Goal: Task Accomplishment & Management: Manage account settings

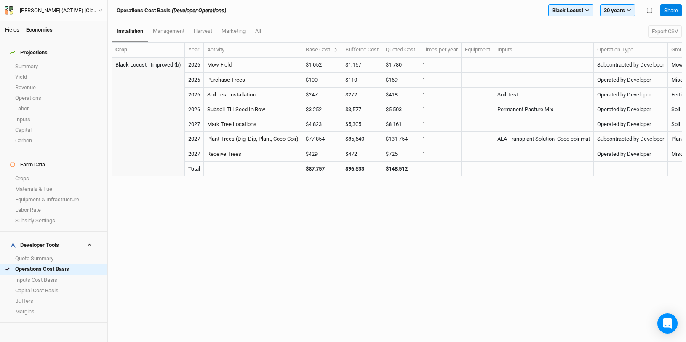
click at [13, 29] on link "Fields" at bounding box center [12, 30] width 14 height 6
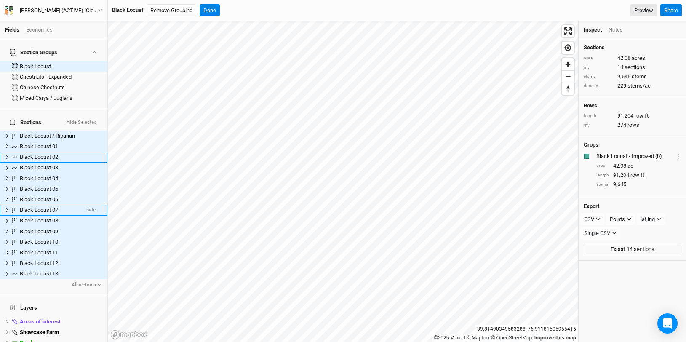
scroll to position [73, 0]
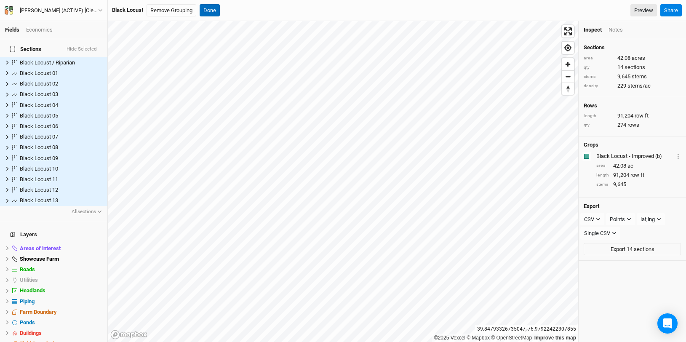
click at [212, 11] on button "Done" at bounding box center [210, 10] width 20 height 13
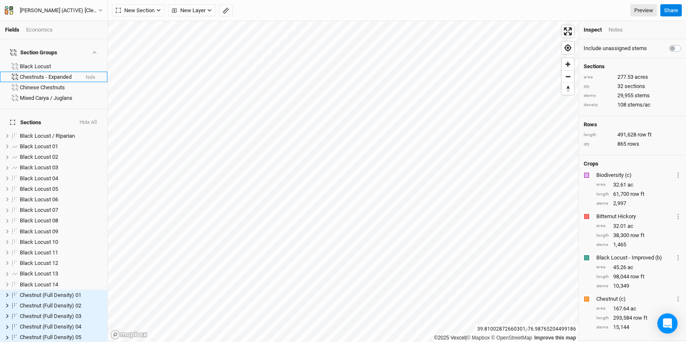
click at [48, 74] on div "Chestnuts - Expanded" at bounding box center [49, 77] width 59 height 7
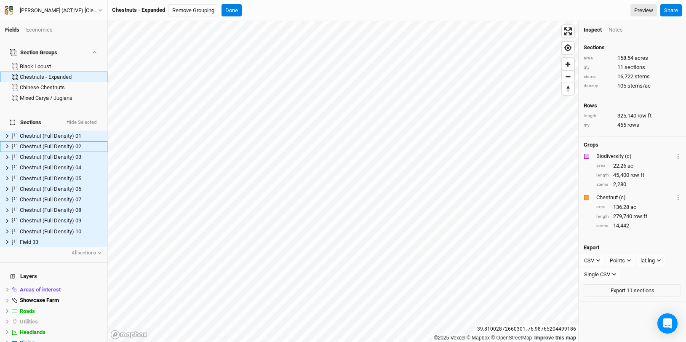
scroll to position [62, 0]
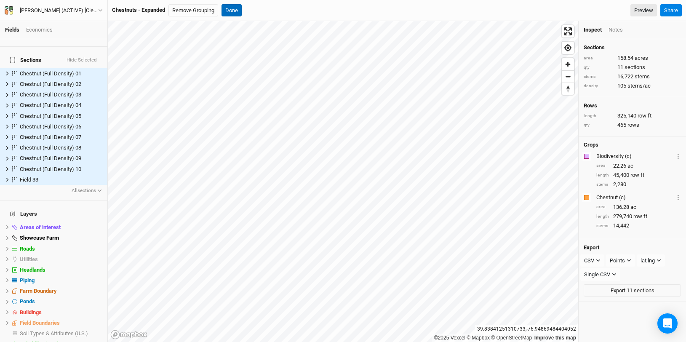
click at [238, 8] on button "Done" at bounding box center [232, 10] width 20 height 13
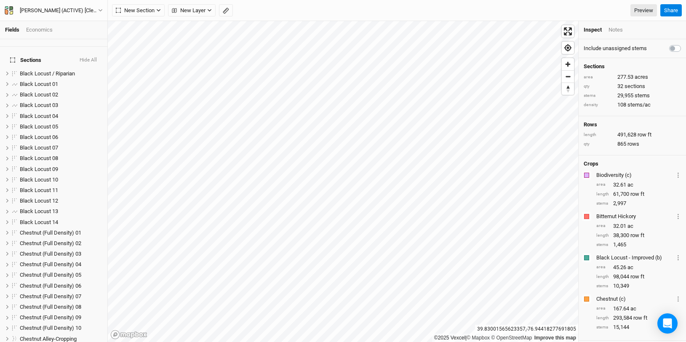
click at [37, 29] on div "Economics" at bounding box center [39, 30] width 27 height 8
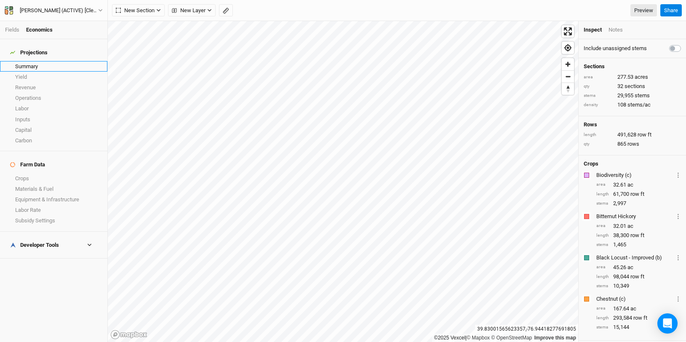
click at [48, 64] on link "Summary" at bounding box center [53, 66] width 107 height 11
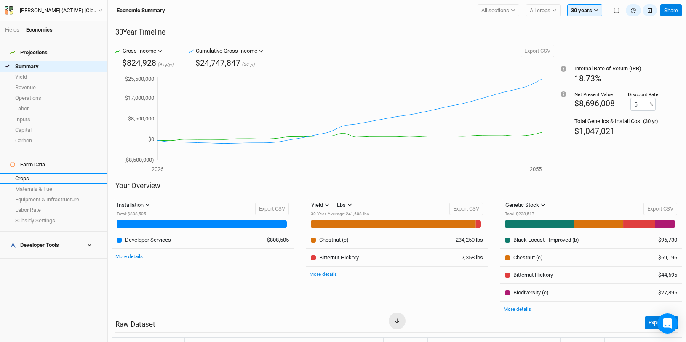
click at [46, 173] on link "Crops" at bounding box center [53, 178] width 107 height 11
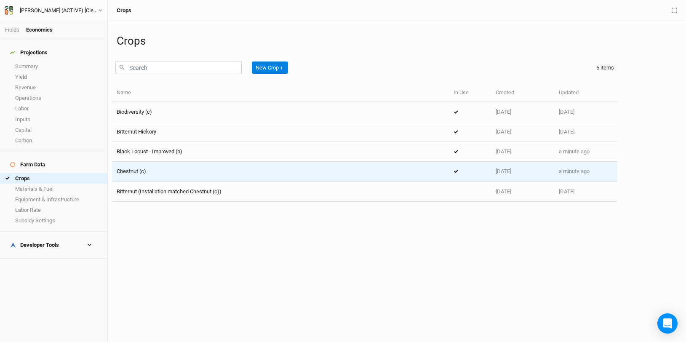
click at [150, 164] on td "Chestnut (c)" at bounding box center [280, 172] width 337 height 20
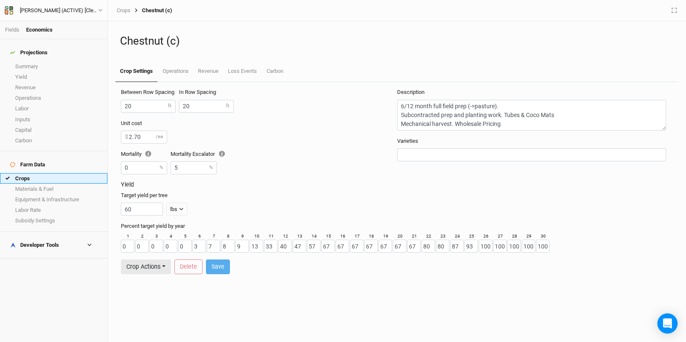
click at [57, 173] on link "Crops" at bounding box center [53, 178] width 107 height 11
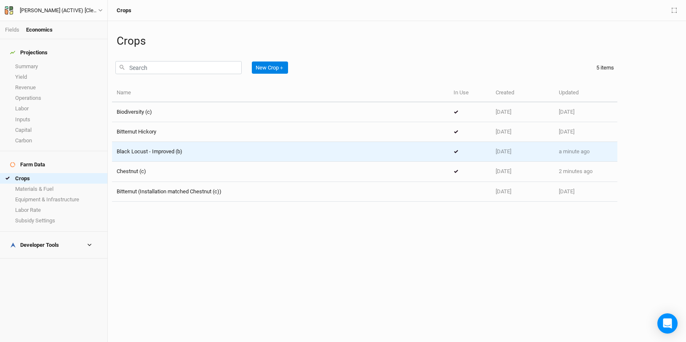
click at [182, 152] on span "Black Locust - Improved (b)" at bounding box center [150, 151] width 66 height 6
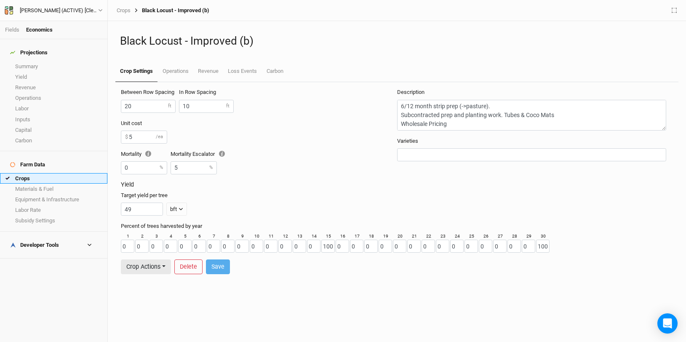
click at [48, 173] on link "Crops" at bounding box center [53, 178] width 107 height 11
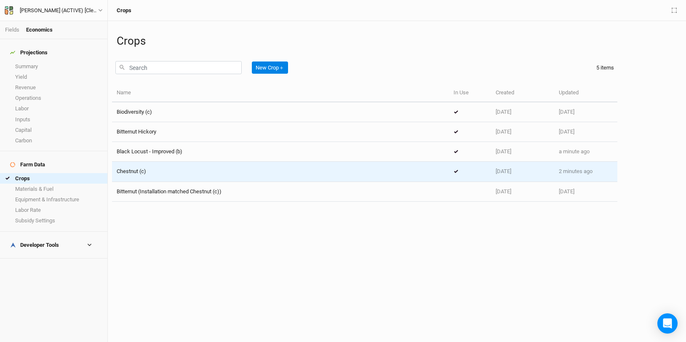
click at [177, 170] on div "Chestnut (c)" at bounding box center [281, 172] width 328 height 8
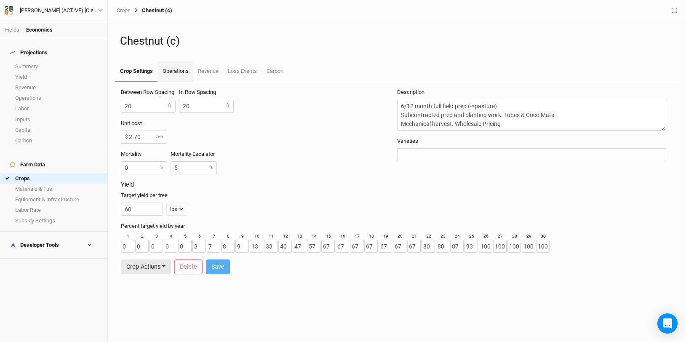
click at [176, 69] on link "Operations" at bounding box center [175, 71] width 35 height 21
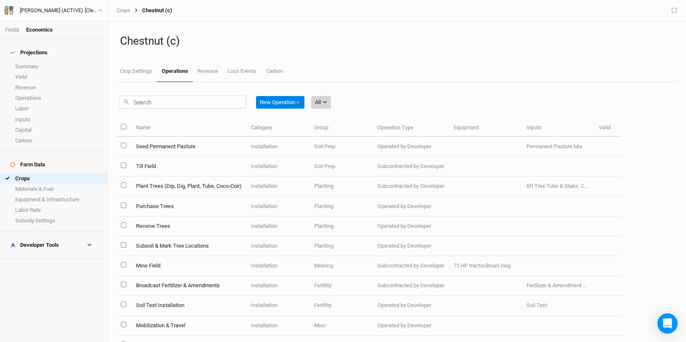
click at [327, 103] on icon "button" at bounding box center [325, 102] width 4 height 3
click at [360, 142] on button "Installation" at bounding box center [347, 145] width 67 height 13
click at [50, 173] on link "Crops" at bounding box center [53, 178] width 107 height 11
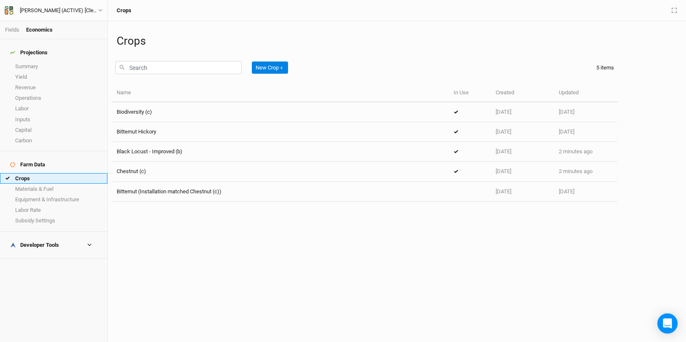
click at [41, 173] on link "Crops" at bounding box center [53, 178] width 107 height 11
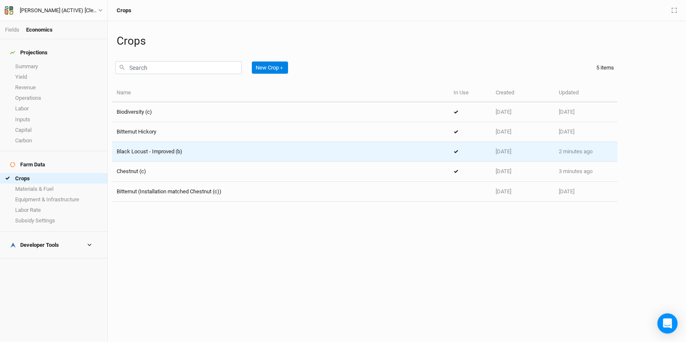
click at [234, 151] on div "Black Locust - Improved (b)" at bounding box center [281, 152] width 328 height 8
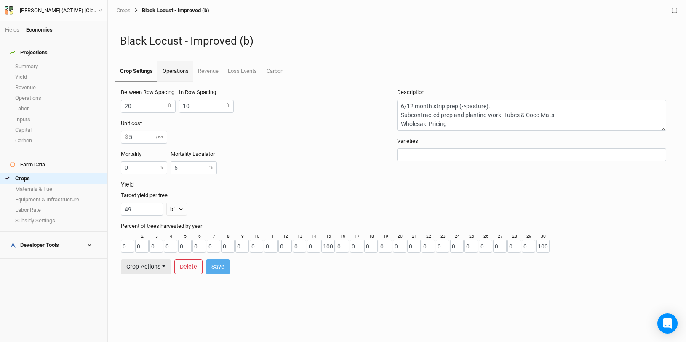
click at [177, 64] on link "Operations" at bounding box center [175, 71] width 35 height 21
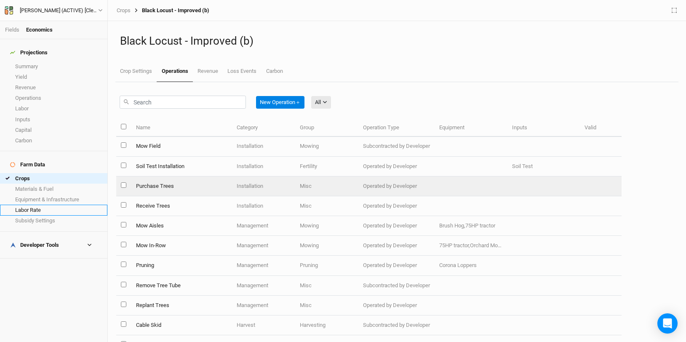
scroll to position [46, 0]
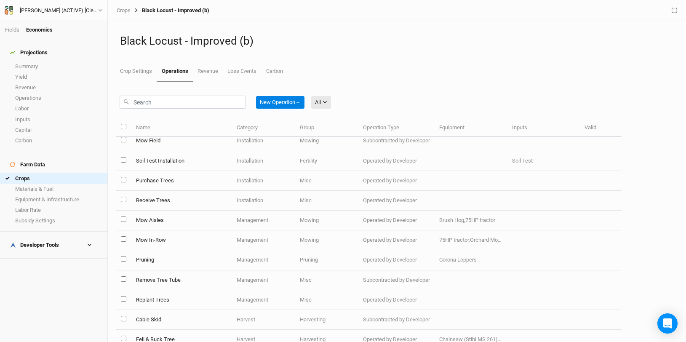
click at [168, 72] on link "Operations" at bounding box center [175, 71] width 36 height 21
click at [319, 110] on div "All All Harvest Installation Management" at bounding box center [321, 102] width 20 height 19
click at [322, 107] on button "All" at bounding box center [321, 102] width 20 height 13
click at [347, 147] on span "Installation" at bounding box center [340, 146] width 33 height 10
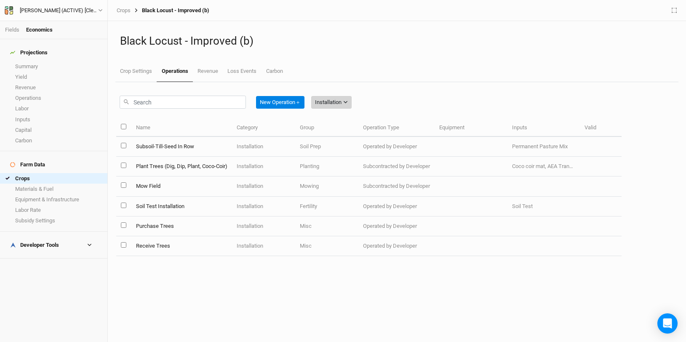
click at [351, 104] on button "Installation" at bounding box center [331, 102] width 40 height 13
click at [348, 160] on span "Management" at bounding box center [344, 159] width 40 height 10
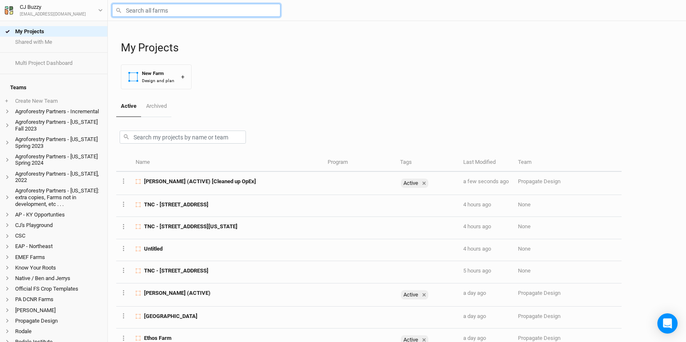
click at [177, 10] on input "text" at bounding box center [196, 10] width 169 height 13
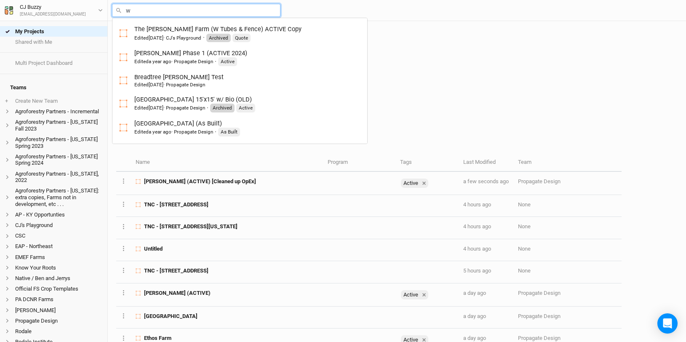
type input "wa"
type input "wally Farm V2"
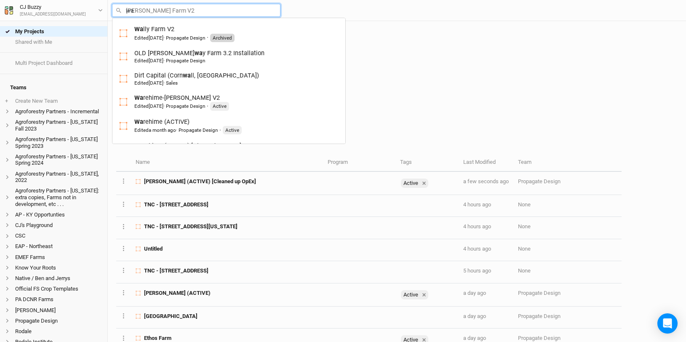
type input "war"
type input "warehime-Steve Yelland V2"
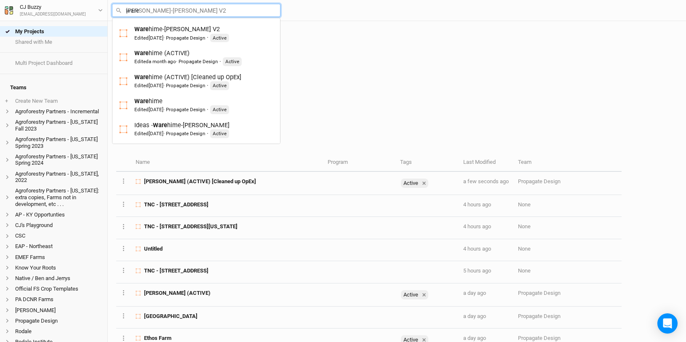
type input "ware"
click at [349, 70] on div "My Projects New Farm Design and plan +" at bounding box center [399, 58] width 557 height 75
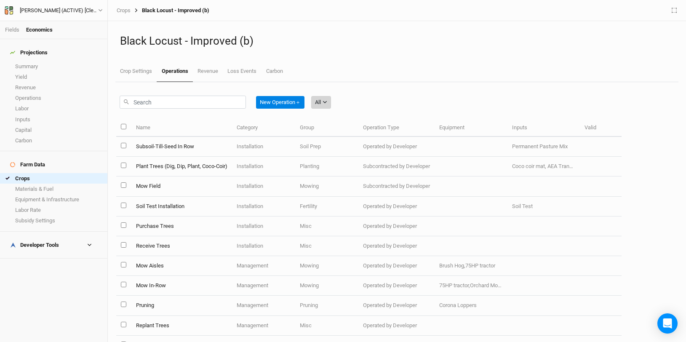
click at [330, 107] on button "All" at bounding box center [321, 102] width 20 height 13
click at [344, 148] on span "Installation" at bounding box center [340, 146] width 33 height 10
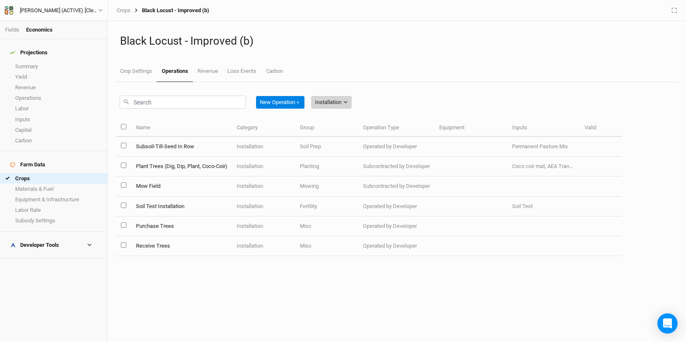
click at [341, 102] on div "Installation" at bounding box center [328, 102] width 27 height 8
click at [345, 158] on span "Management" at bounding box center [344, 159] width 40 height 10
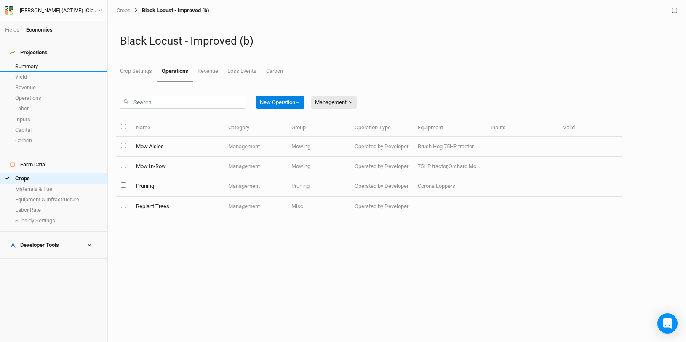
click at [27, 65] on link "Summary" at bounding box center [53, 66] width 107 height 11
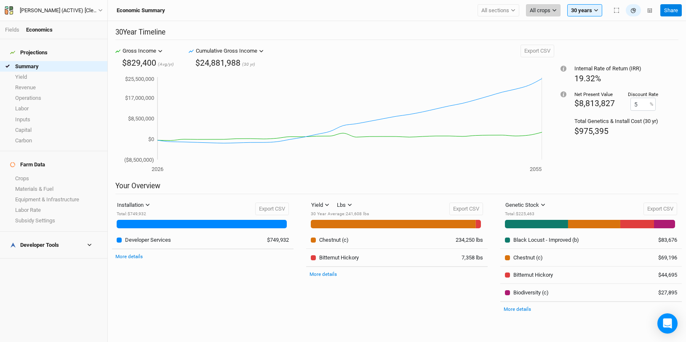
click at [533, 8] on span "All crops" at bounding box center [540, 10] width 21 height 8
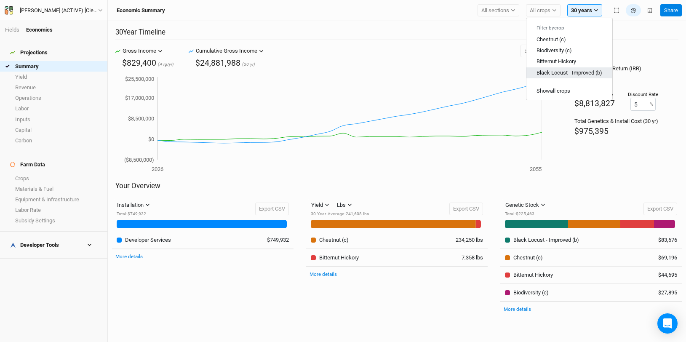
click at [566, 72] on span "Black Locust - Improved (b)" at bounding box center [570, 72] width 66 height 6
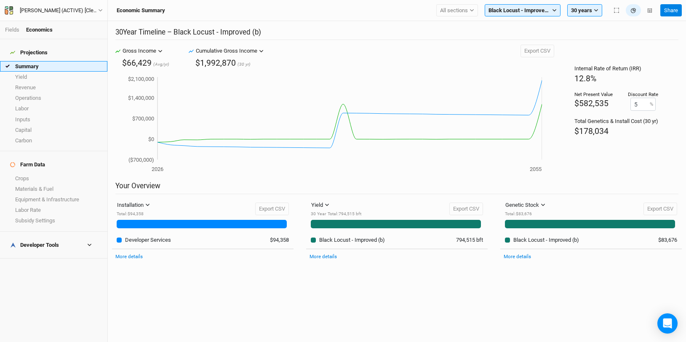
click at [42, 61] on link "Summary" at bounding box center [53, 66] width 107 height 11
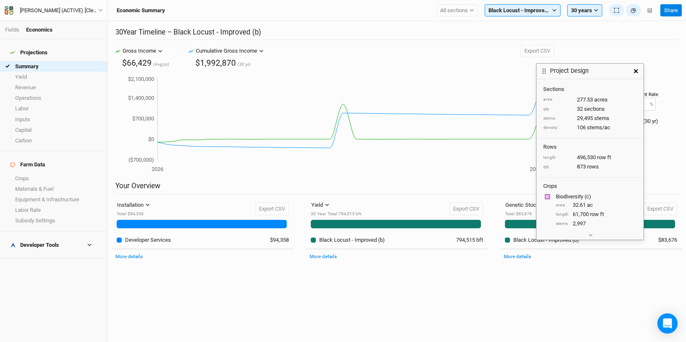
click at [634, 70] on icon "button" at bounding box center [636, 71] width 4 height 4
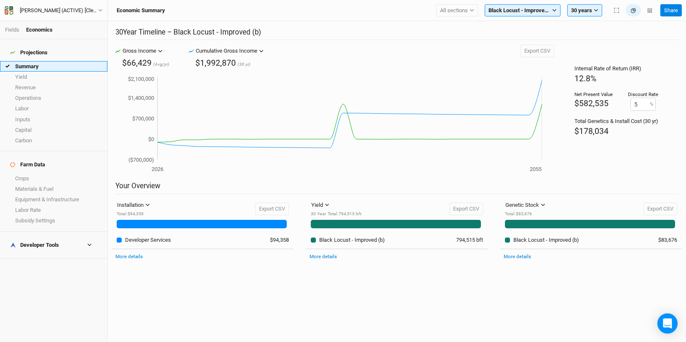
click at [38, 64] on link "Summary" at bounding box center [53, 66] width 107 height 11
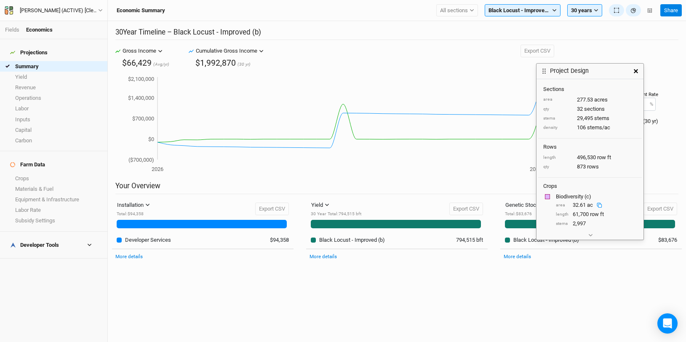
click at [637, 73] on button "button" at bounding box center [636, 71] width 15 height 15
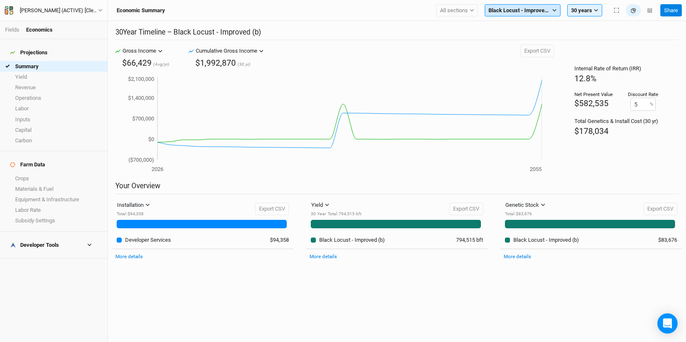
click at [551, 7] on button "Black Locust - Improved (b)" at bounding box center [523, 10] width 76 height 13
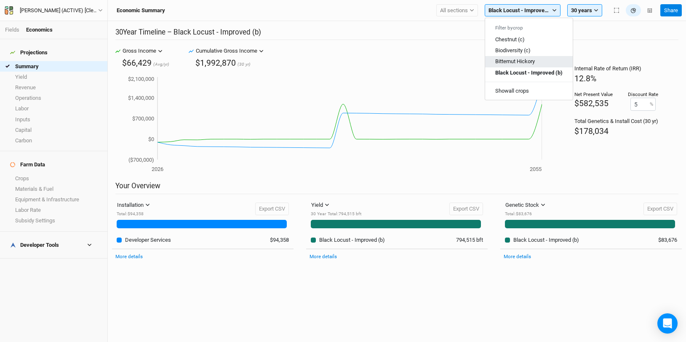
click at [547, 59] on button "Bitternut Hickory" at bounding box center [529, 61] width 88 height 11
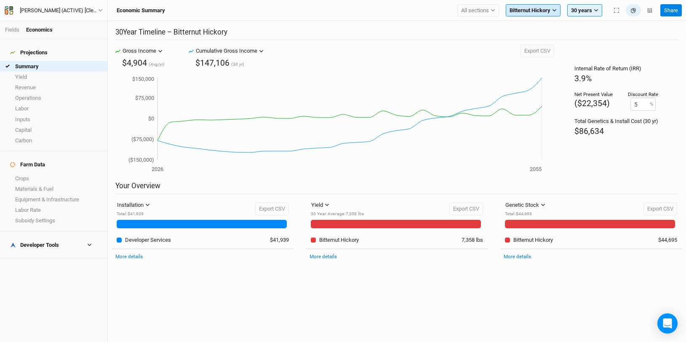
click at [547, 12] on span "Bitternut Hickory" at bounding box center [530, 10] width 41 height 8
click at [550, 71] on span "Black Locust - Improved (b)" at bounding box center [550, 72] width 66 height 6
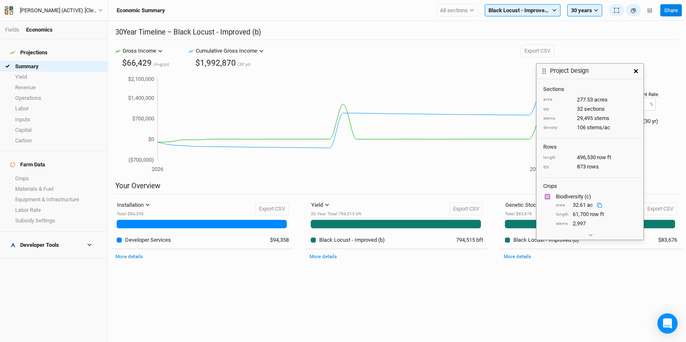
click at [635, 68] on button "button" at bounding box center [636, 71] width 15 height 15
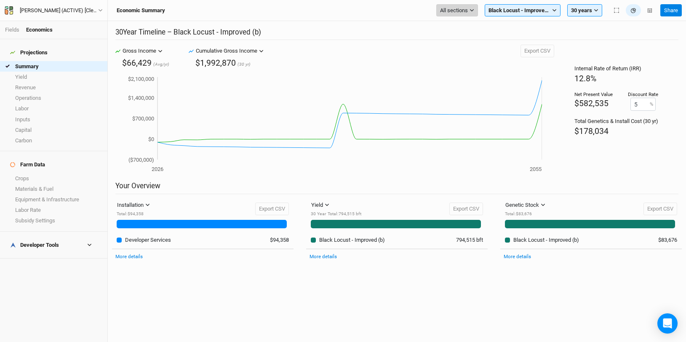
click at [449, 12] on span "All sections" at bounding box center [454, 10] width 28 height 8
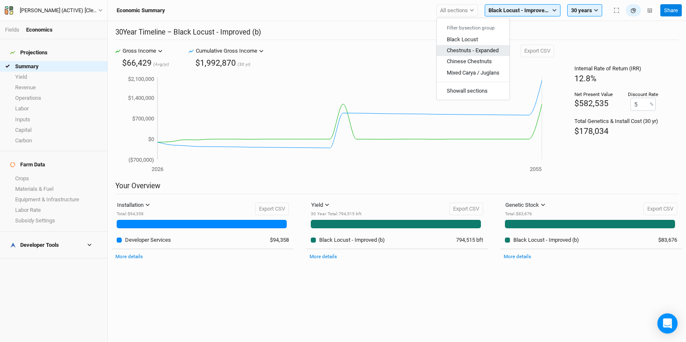
click at [479, 48] on span "Chestnuts - Expanded" at bounding box center [473, 50] width 52 height 6
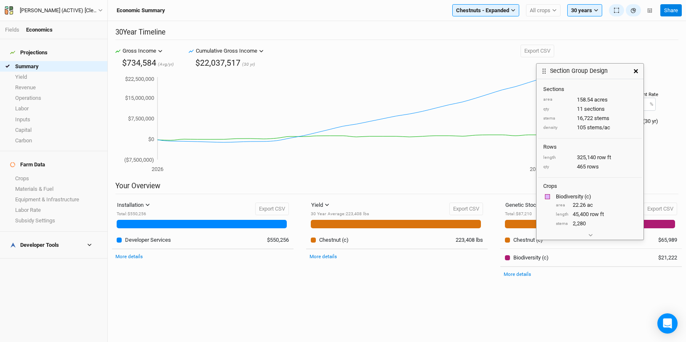
click at [635, 70] on icon "button" at bounding box center [636, 71] width 4 height 4
click at [633, 70] on button "button" at bounding box center [636, 71] width 15 height 15
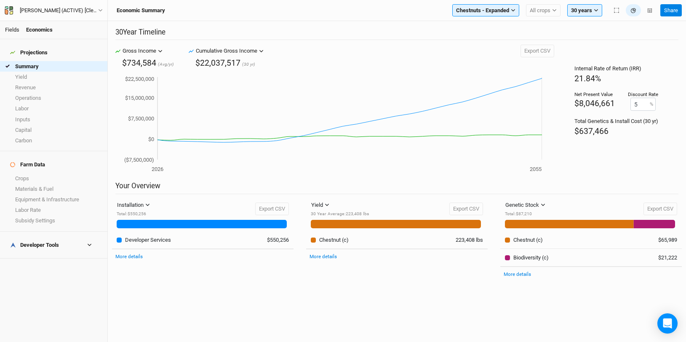
click at [9, 28] on link "Fields" at bounding box center [12, 30] width 14 height 6
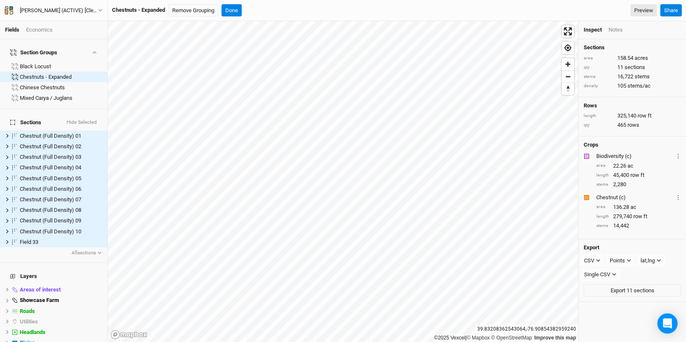
scroll to position [62, 0]
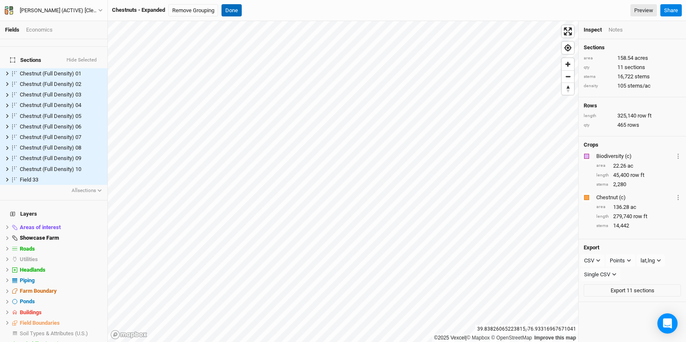
click at [224, 9] on button "Done" at bounding box center [232, 10] width 20 height 13
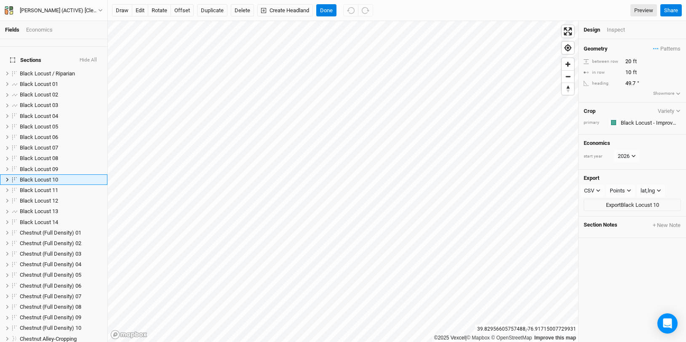
scroll to position [41, 0]
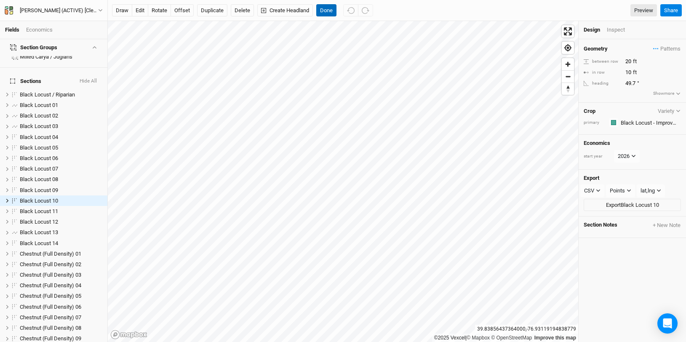
click at [324, 11] on button "Done" at bounding box center [326, 10] width 20 height 13
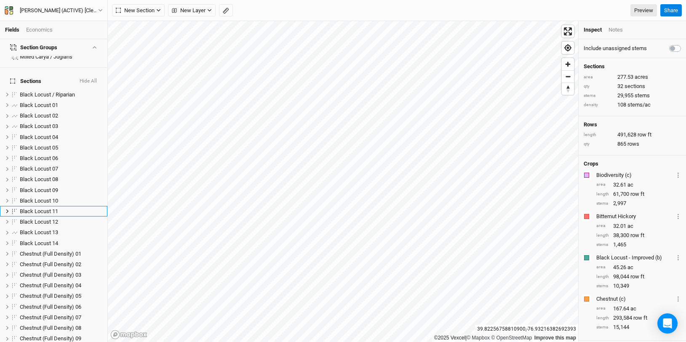
scroll to position [52, 0]
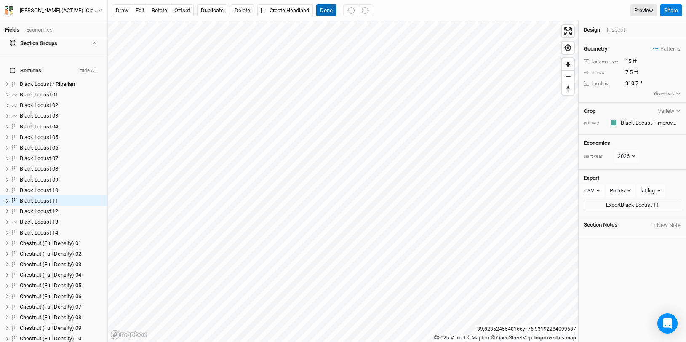
click at [324, 13] on button "Done" at bounding box center [326, 10] width 20 height 13
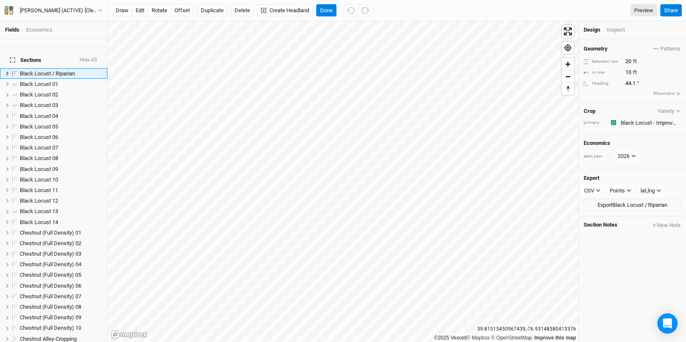
scroll to position [0, 0]
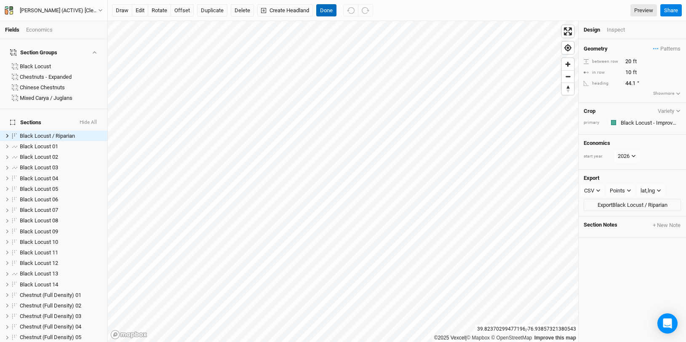
click at [325, 8] on button "Done" at bounding box center [326, 10] width 20 height 13
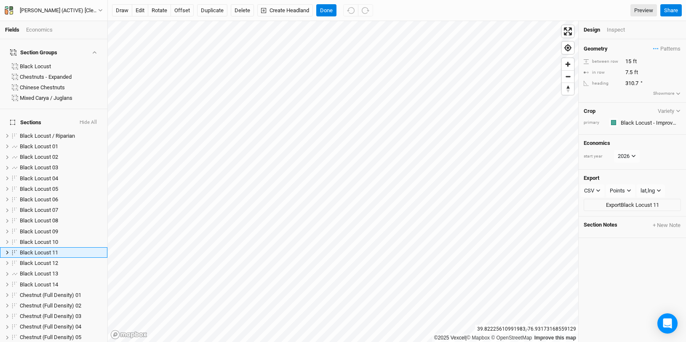
scroll to position [52, 0]
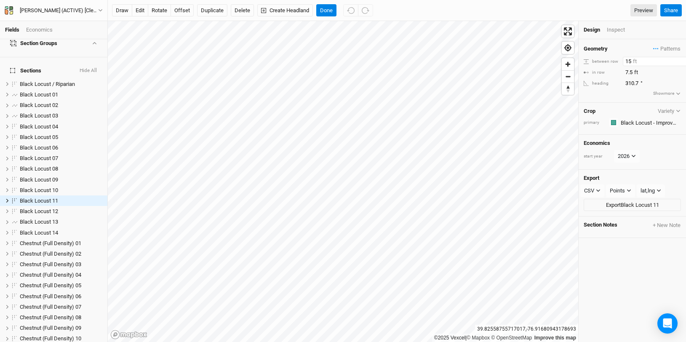
drag, startPoint x: 633, startPoint y: 61, endPoint x: 579, endPoint y: 61, distance: 53.5
click at [579, 61] on div "Geometry Patterns Chestnut / Native Hardwood view Chestnut Native Hardwood view…" at bounding box center [632, 71] width 107 height 64
click at [326, 6] on button "Done" at bounding box center [326, 10] width 20 height 13
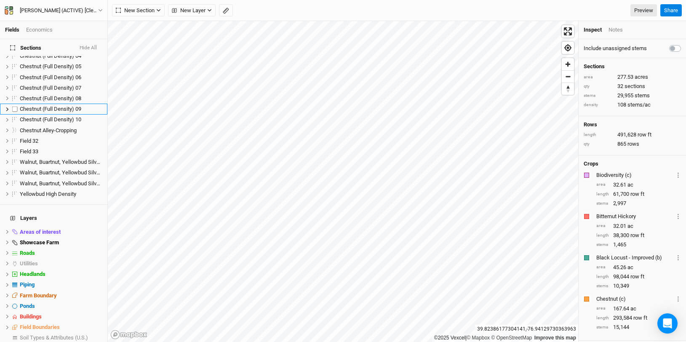
scroll to position [0, 0]
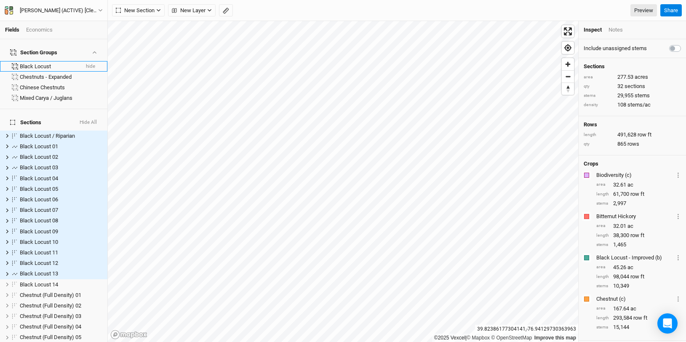
click at [46, 63] on div "Black Locust" at bounding box center [49, 66] width 59 height 7
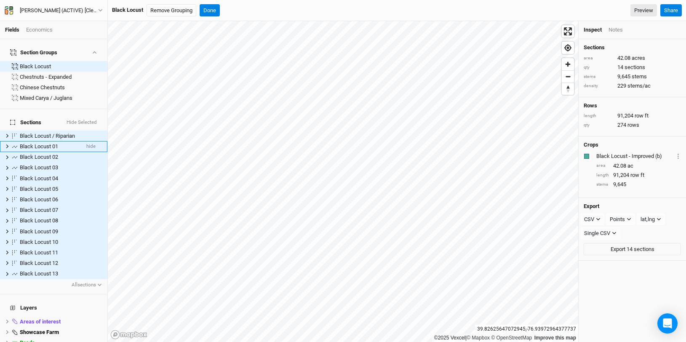
scroll to position [73, 0]
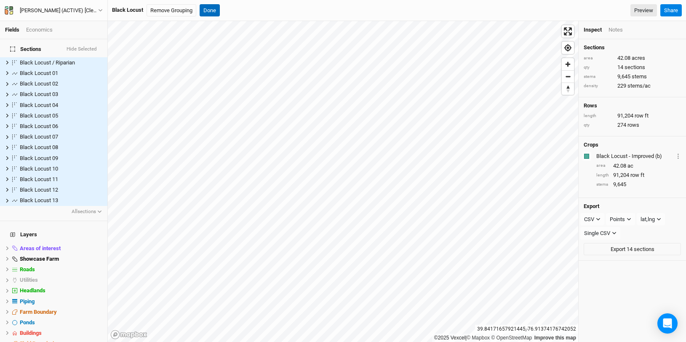
click at [204, 8] on button "Done" at bounding box center [210, 10] width 20 height 13
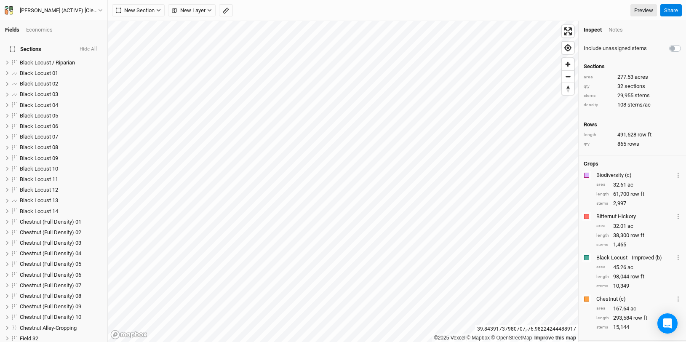
scroll to position [255, 0]
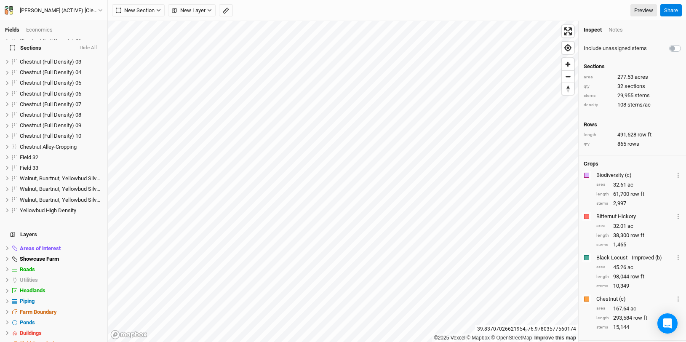
click at [38, 30] on div "Economics" at bounding box center [39, 30] width 27 height 8
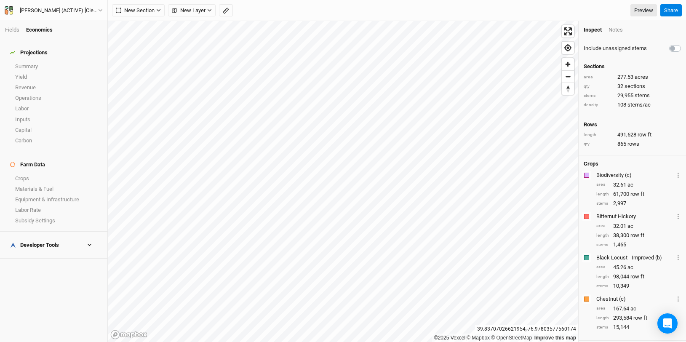
drag, startPoint x: 13, startPoint y: 27, endPoint x: 43, endPoint y: 34, distance: 30.4
click at [13, 27] on link "Fields" at bounding box center [12, 30] width 14 height 6
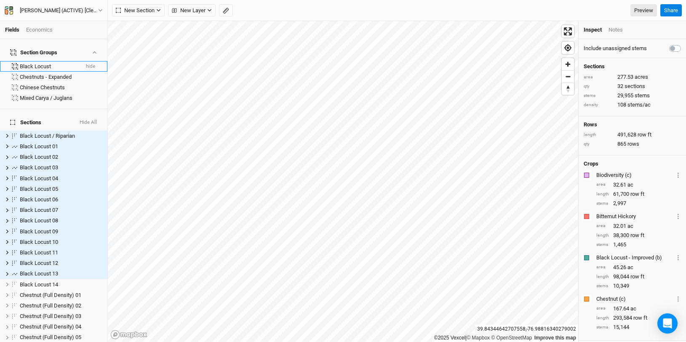
click at [52, 63] on div "Black Locust" at bounding box center [49, 66] width 59 height 7
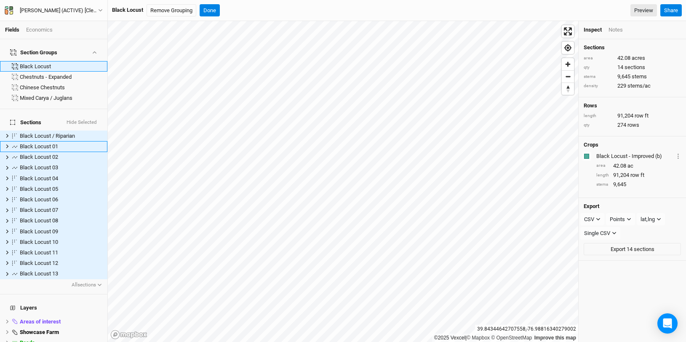
scroll to position [73, 0]
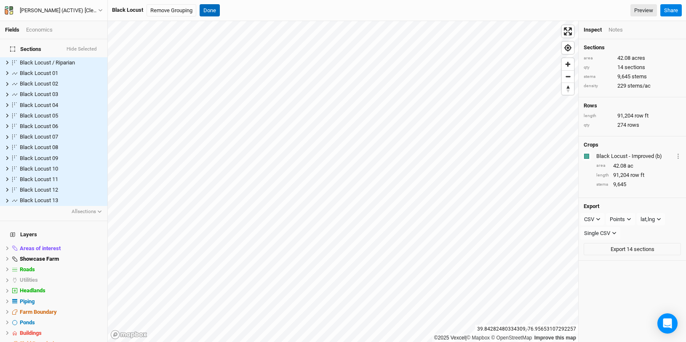
click at [213, 11] on button "Done" at bounding box center [210, 10] width 20 height 13
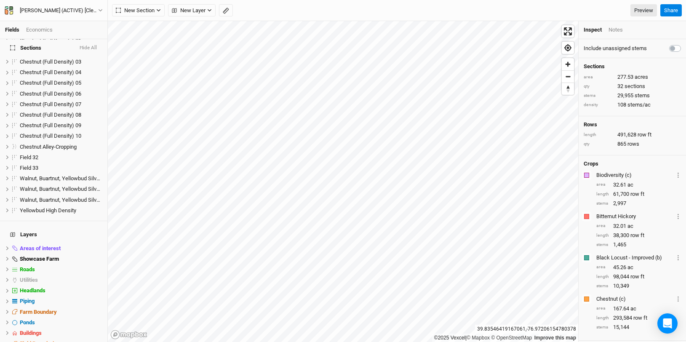
click at [46, 32] on div "Economics" at bounding box center [39, 30] width 27 height 8
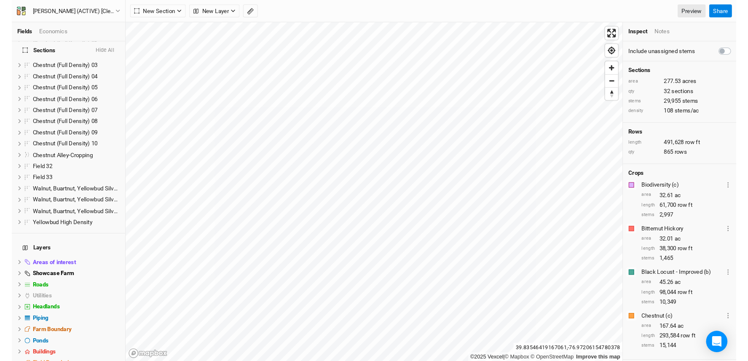
scroll to position [0, 0]
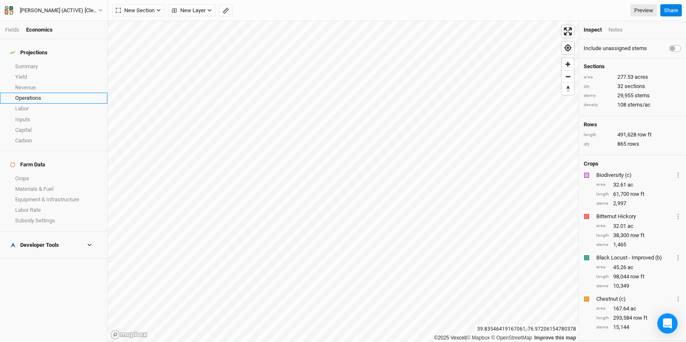
click at [44, 93] on link "Operations" at bounding box center [53, 98] width 107 height 11
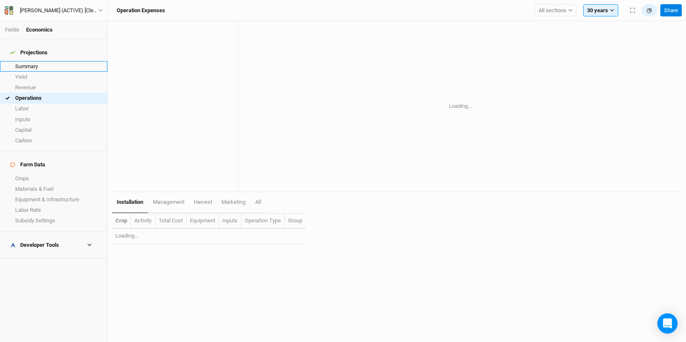
click at [32, 62] on link "Summary" at bounding box center [53, 66] width 107 height 11
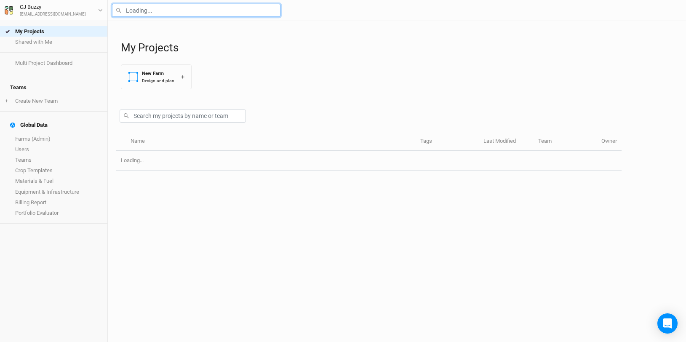
click at [203, 6] on input "text" at bounding box center [196, 10] width 169 height 13
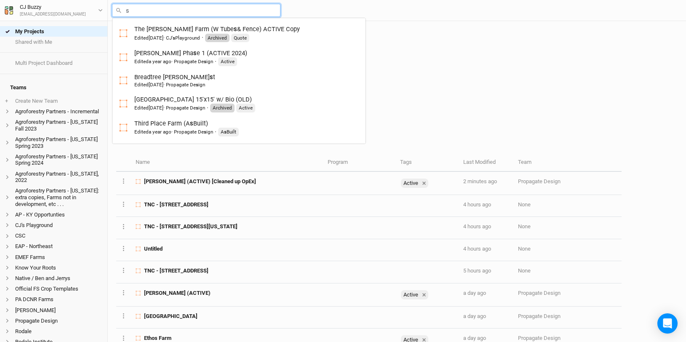
type input "sl"
type input "slM Trumansburg (D&T Prep & 15' In-Row Alley-Cropping)"
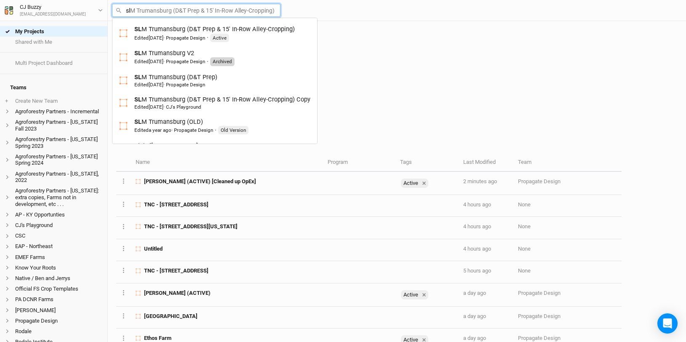
type input "slm"
type input "slm Trumansburg (D&T Prep & 15' In-Row Alley-Cropping)"
type input "SLM Trumansburg (D&T Prep & 15' In-Row Alley-Cropping)"
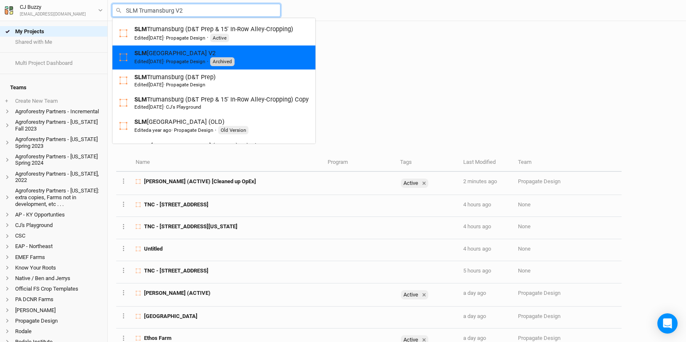
type input "SLM Trumansburg (D&T Prep)"
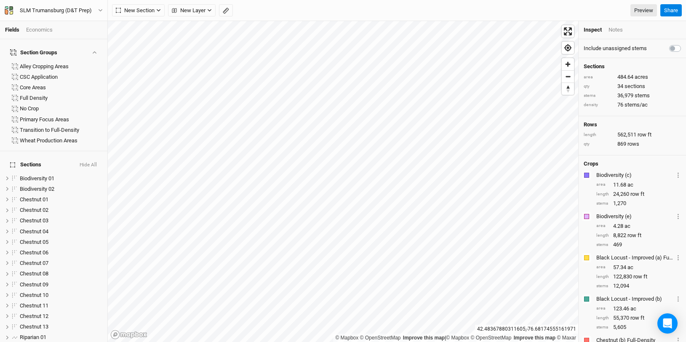
click at [46, 32] on div "Economics" at bounding box center [39, 30] width 27 height 8
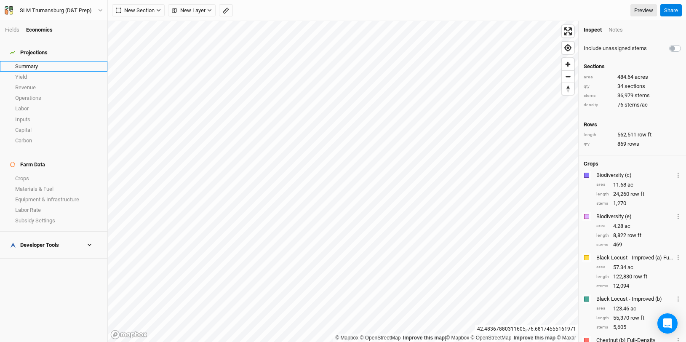
click at [31, 62] on link "Summary" at bounding box center [53, 66] width 107 height 11
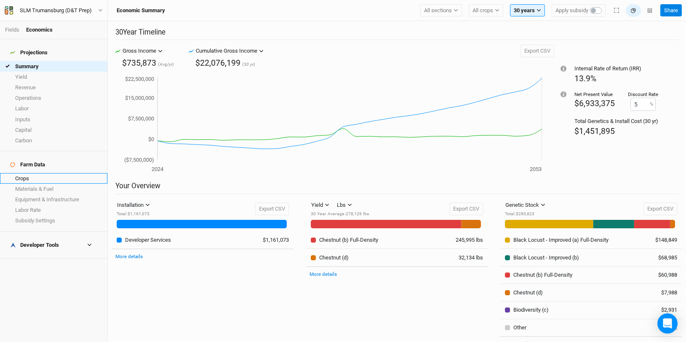
click at [29, 173] on link "Crops" at bounding box center [53, 178] width 107 height 11
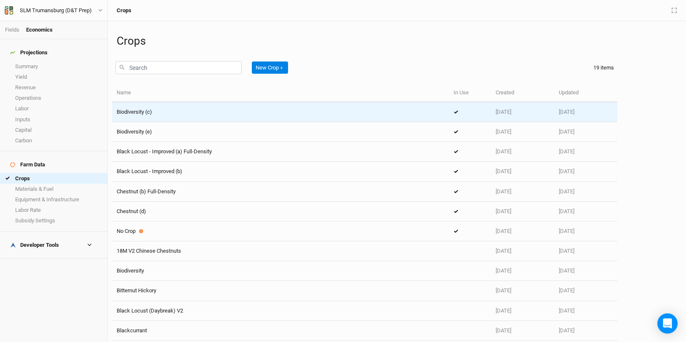
click at [199, 114] on div "Biodiversity (c)" at bounding box center [281, 112] width 328 height 8
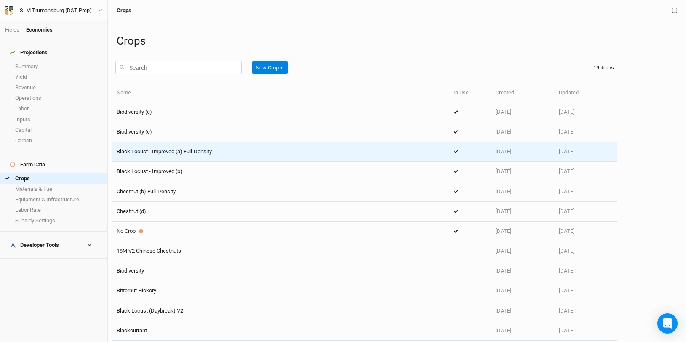
click at [259, 149] on div "Black Locust - Improved (a) Full-Density" at bounding box center [281, 152] width 328 height 8
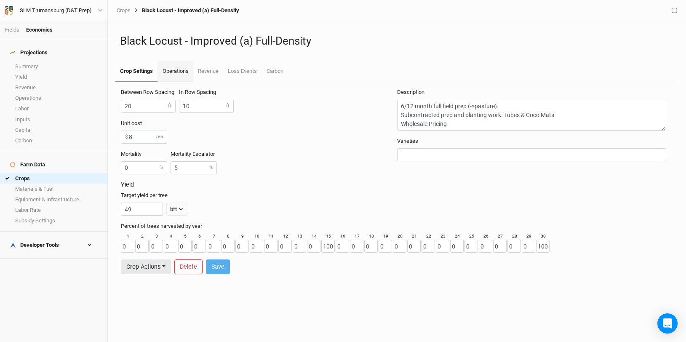
click at [188, 72] on link "Operations" at bounding box center [175, 71] width 35 height 21
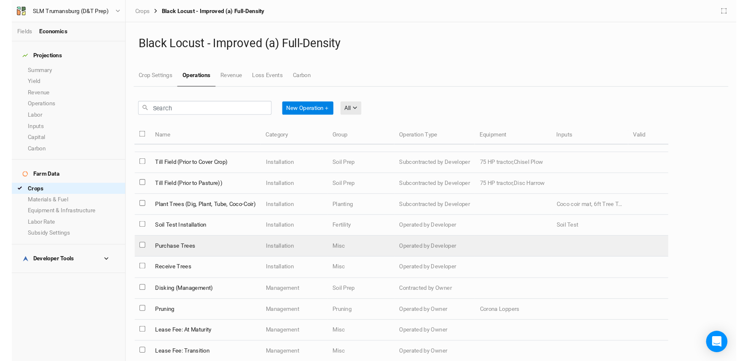
scroll to position [59, 0]
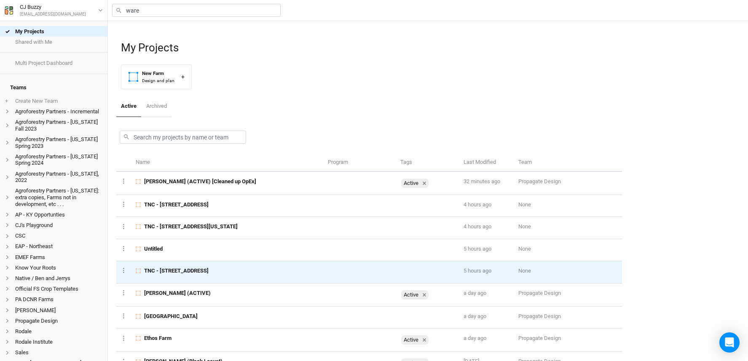
click at [203, 276] on td "TNC - 2456 Crane Lane Watertown, NY" at bounding box center [227, 272] width 192 height 22
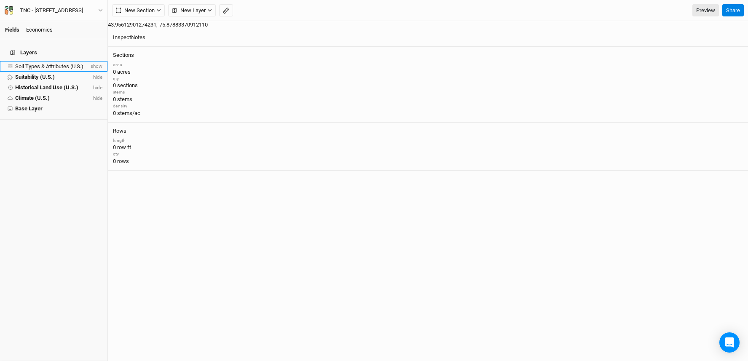
click at [56, 63] on span "Soil Types & Attributes (U.S.)" at bounding box center [49, 66] width 68 height 6
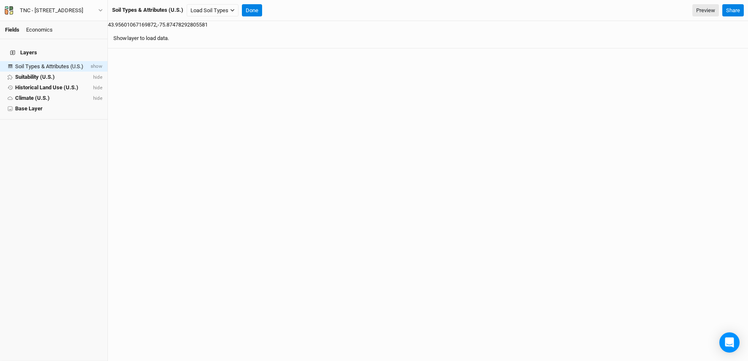
click at [127, 34] on button "Show" at bounding box center [120, 38] width 14 height 9
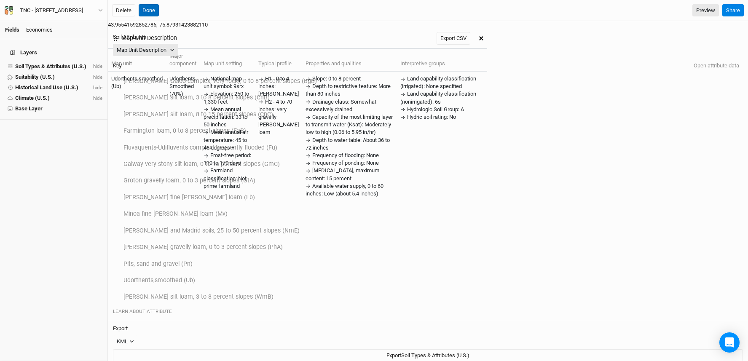
click at [153, 8] on button "Done" at bounding box center [149, 10] width 20 height 13
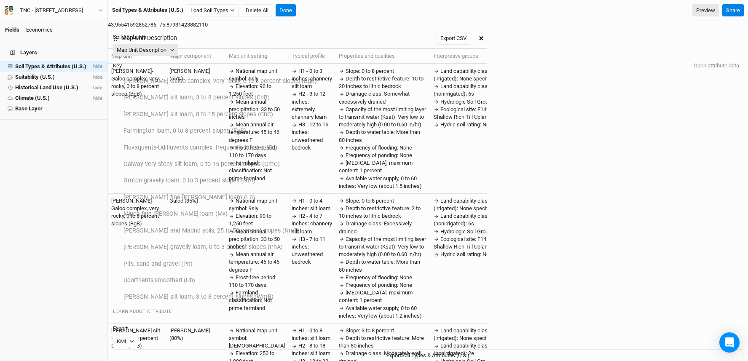
click at [44, 28] on div "Economics" at bounding box center [39, 30] width 27 height 8
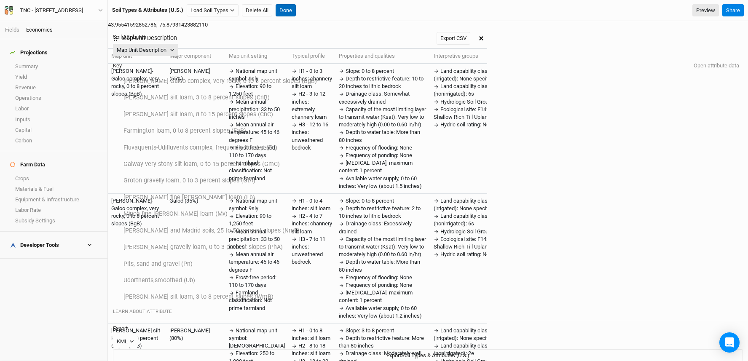
click at [281, 11] on button "Done" at bounding box center [286, 10] width 20 height 13
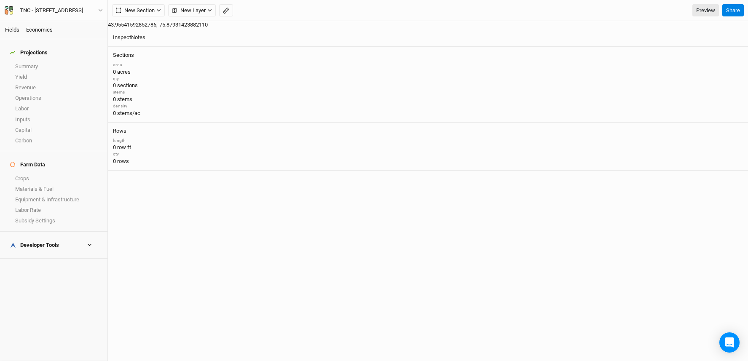
click at [16, 28] on link "Fields" at bounding box center [12, 30] width 14 height 6
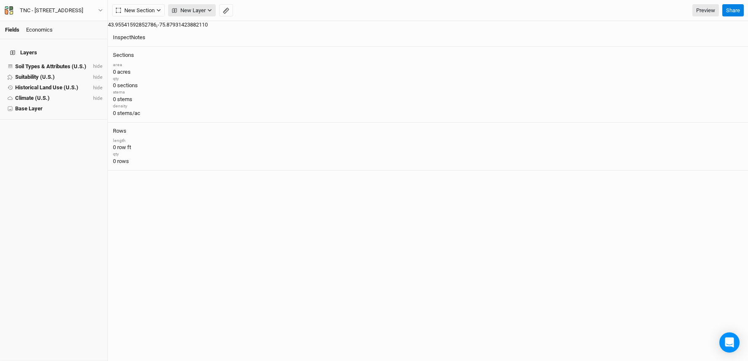
click at [200, 11] on span "New Layer" at bounding box center [189, 10] width 34 height 8
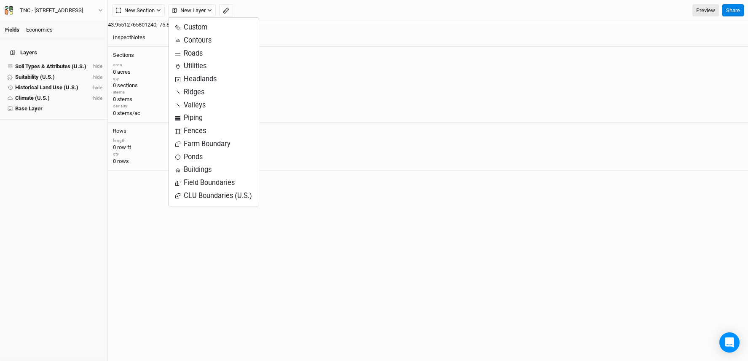
click at [14, 202] on div "Layers Soil Types & Attributes (U.S.) hide Suitability (U.S.) hide Historical L…" at bounding box center [53, 200] width 107 height 322
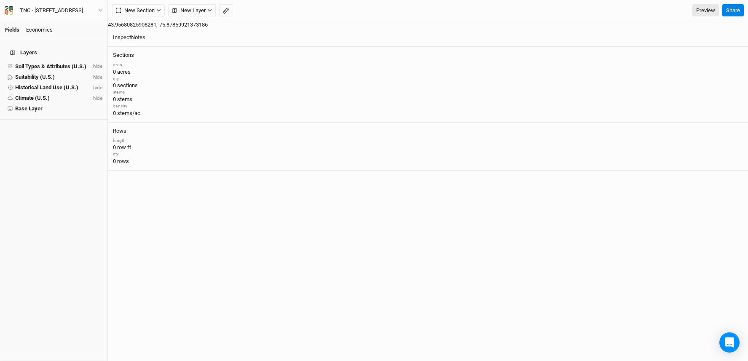
click at [261, 14] on div "New Section Grid Line Keyline Beta Upload New Layer Custom Contours Roads Utili…" at bounding box center [415, 10] width 607 height 13
click at [66, 63] on span "Soil Types & Attributes (U.S.)" at bounding box center [50, 66] width 71 height 6
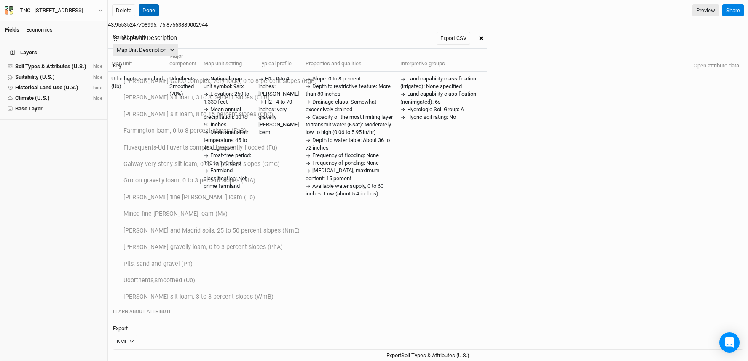
click at [145, 11] on button "Done" at bounding box center [149, 10] width 20 height 13
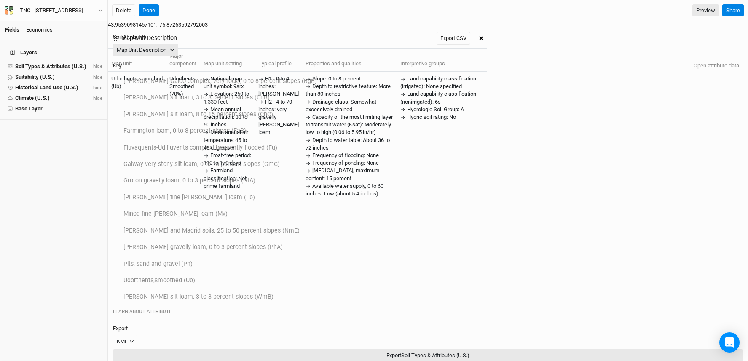
click at [694, 349] on button "Export Soil Types & Attributes (U.S.)" at bounding box center [428, 355] width 630 height 13
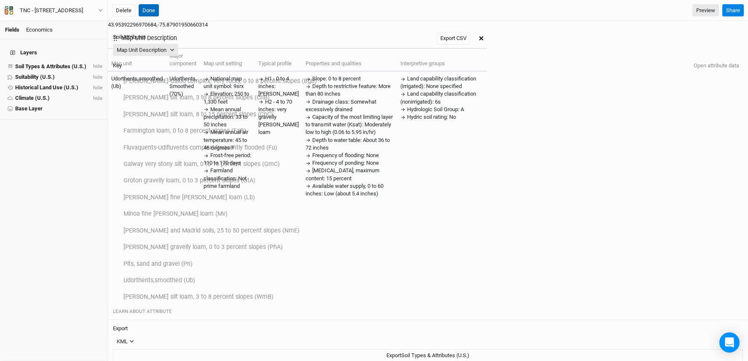
click at [145, 12] on button "Done" at bounding box center [149, 10] width 20 height 13
click at [128, 338] on div "KML" at bounding box center [122, 342] width 11 height 8
click at [679, 325] on h4 "Export" at bounding box center [428, 328] width 630 height 7
click at [178, 46] on button "Map Unit Description" at bounding box center [145, 50] width 65 height 13
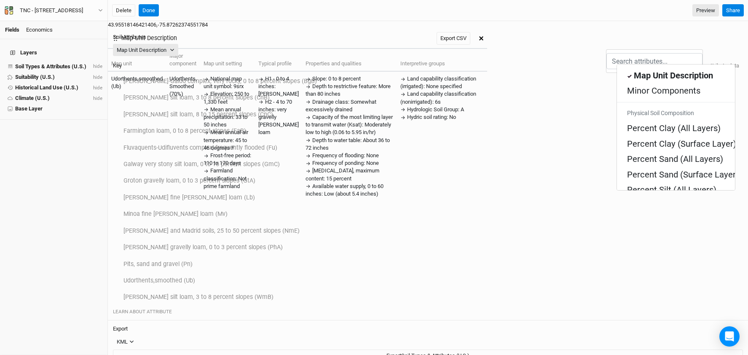
click at [721, 34] on h4 "Soil Attributes" at bounding box center [428, 37] width 630 height 7
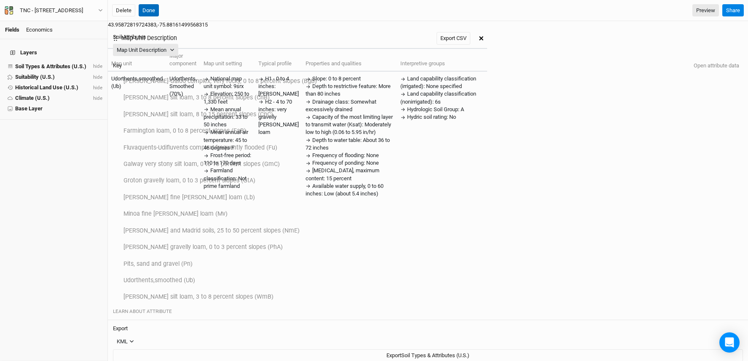
click at [150, 10] on button "Done" at bounding box center [149, 10] width 20 height 13
click at [146, 9] on button "Done" at bounding box center [149, 10] width 20 height 13
click at [145, 10] on button "Done" at bounding box center [149, 10] width 20 height 13
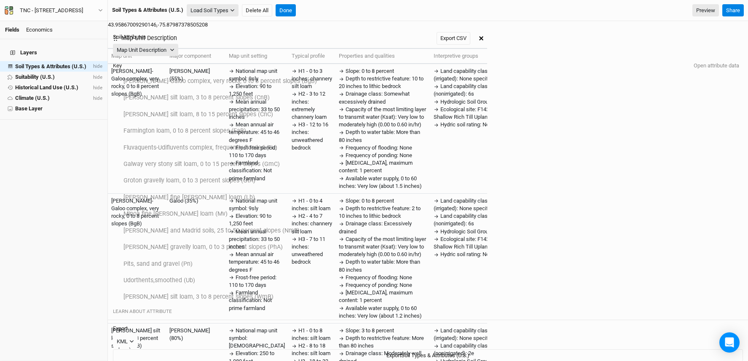
click at [221, 8] on button "Load Soil Types" at bounding box center [213, 10] width 52 height 13
click at [338, 12] on div "Soil Types & Attributes (U.S.) Load Soil Types Load for Current View Delete All…" at bounding box center [415, 10] width 607 height 13
click at [277, 11] on button "Done" at bounding box center [286, 10] width 20 height 13
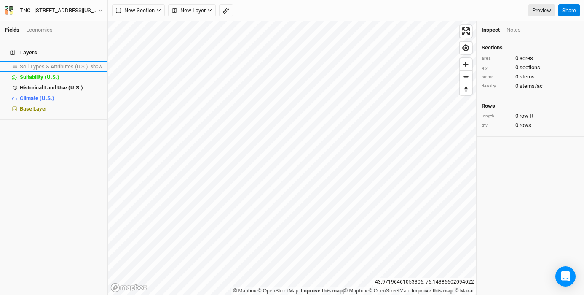
click at [62, 63] on span "Soil Types & Attributes (U.S.)" at bounding box center [54, 66] width 68 height 6
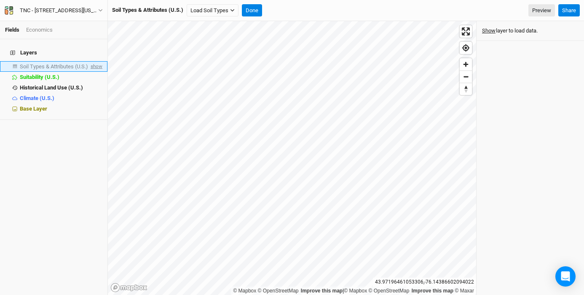
click at [89, 61] on span "show" at bounding box center [95, 66] width 13 height 11
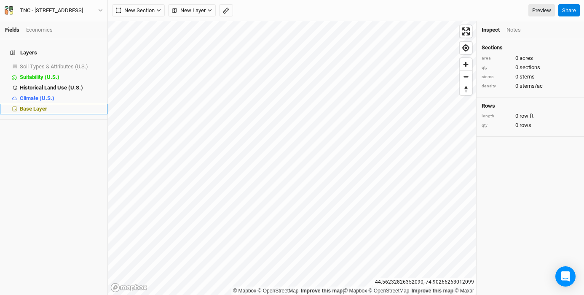
click at [49, 105] on div "Base Layer" at bounding box center [61, 108] width 83 height 7
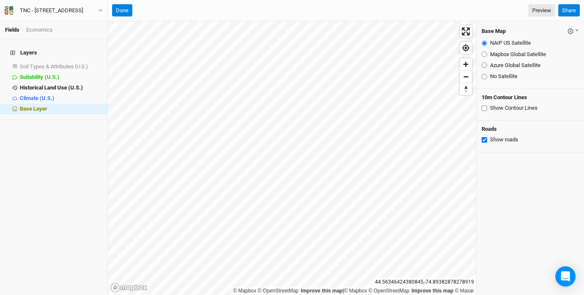
click at [523, 58] on fieldset "NAIP US Satellite Mapbox Global Satellite Azure Global Satellite No Satellite" at bounding box center [530, 60] width 97 height 48
click at [522, 68] on label "Azure Global Satellite" at bounding box center [515, 66] width 51 height 8
click at [487, 68] on input "Azure Global Satellite" at bounding box center [484, 64] width 5 height 5
radio input "true"
click at [568, 32] on icon "button" at bounding box center [570, 31] width 5 height 5
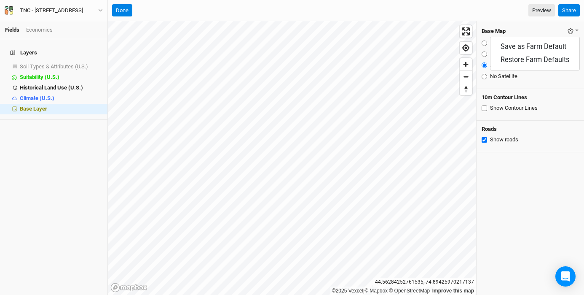
click at [488, 78] on div "No Satellite" at bounding box center [530, 76] width 97 height 8
click at [485, 54] on input "Mapbox Global Satellite" at bounding box center [484, 53] width 5 height 5
radio input "true"
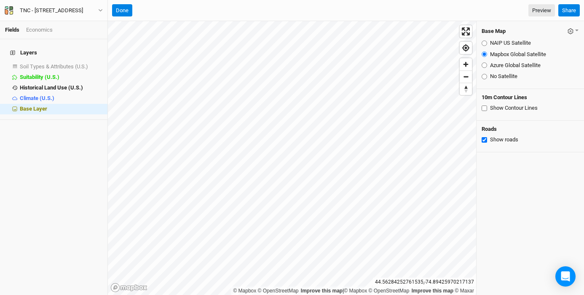
click at [484, 62] on input "Azure Global Satellite" at bounding box center [484, 64] width 5 height 5
radio input "true"
click at [568, 34] on button "button" at bounding box center [573, 31] width 12 height 10
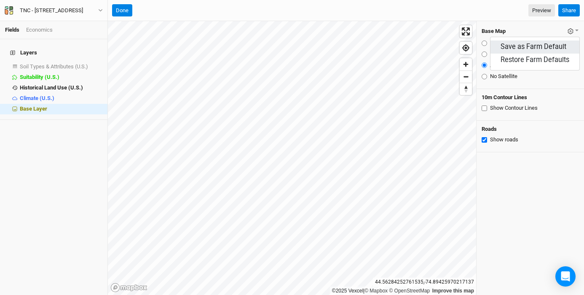
click at [514, 46] on button "Save as Farm Default" at bounding box center [535, 46] width 89 height 13
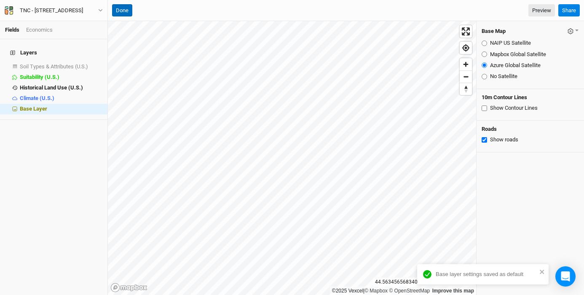
click at [124, 10] on button "Done" at bounding box center [122, 10] width 20 height 13
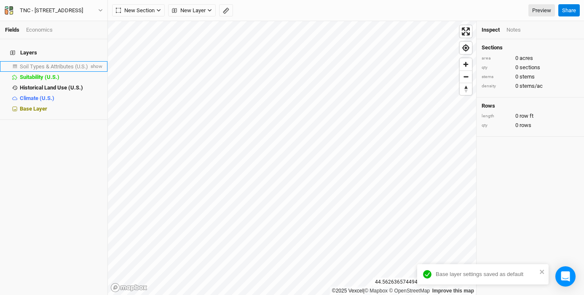
click at [38, 63] on span "Soil Types & Attributes (U.S.)" at bounding box center [54, 66] width 68 height 6
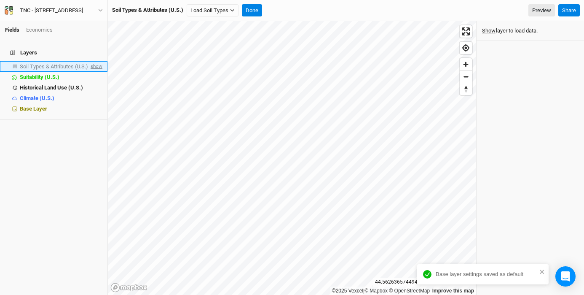
click at [94, 62] on span "show" at bounding box center [95, 66] width 13 height 11
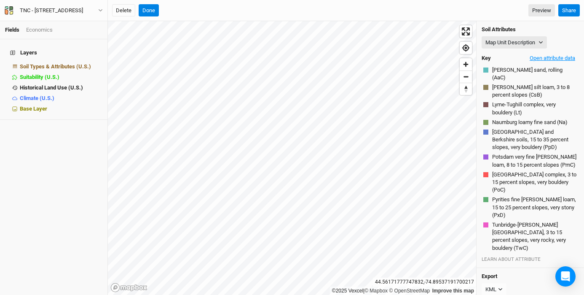
click at [564, 59] on button "Open attribute data" at bounding box center [552, 58] width 53 height 13
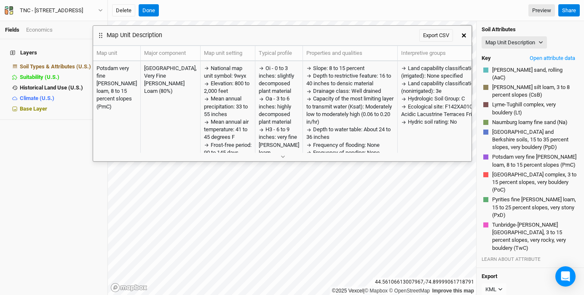
click at [465, 34] on icon "button" at bounding box center [464, 35] width 4 height 4
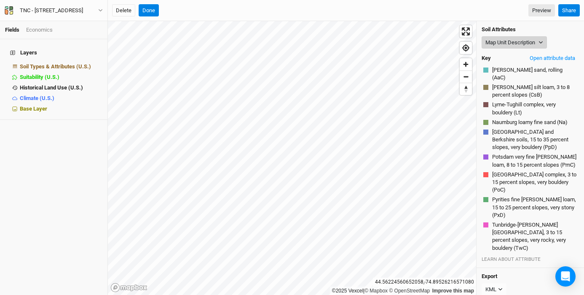
click at [515, 43] on button "Map Unit Description" at bounding box center [514, 42] width 65 height 13
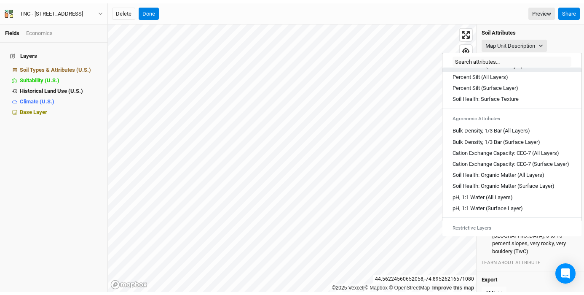
scroll to position [284, 0]
